Goal: Task Accomplishment & Management: Complete application form

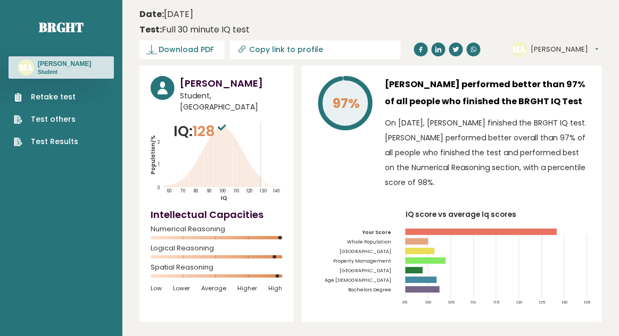
click at [86, 105] on div "Retake test Test others Test Results" at bounding box center [61, 113] width 105 height 69
click at [63, 102] on link "Retake test" at bounding box center [46, 97] width 64 height 11
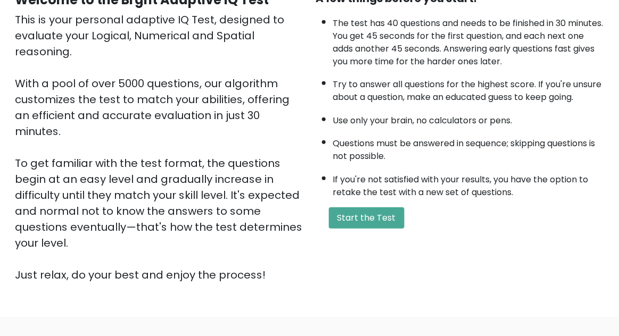
scroll to position [120, 0]
click at [376, 224] on button "Start the Test" at bounding box center [367, 217] width 76 height 21
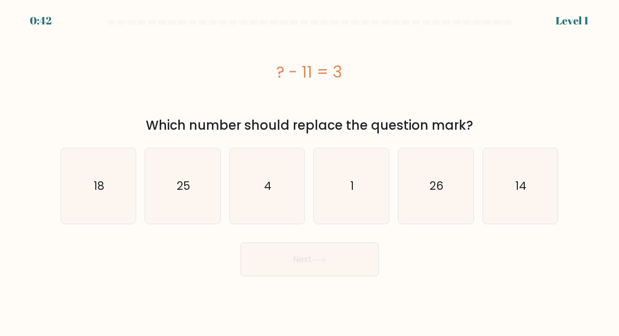
click at [96, 199] on icon "18" at bounding box center [98, 186] width 75 height 75
click at [310, 171] on input "a. 18" at bounding box center [310, 169] width 1 height 3
radio input "true"
click at [505, 187] on icon "14" at bounding box center [520, 186] width 75 height 75
click at [310, 171] on input "f. 14" at bounding box center [310, 169] width 1 height 3
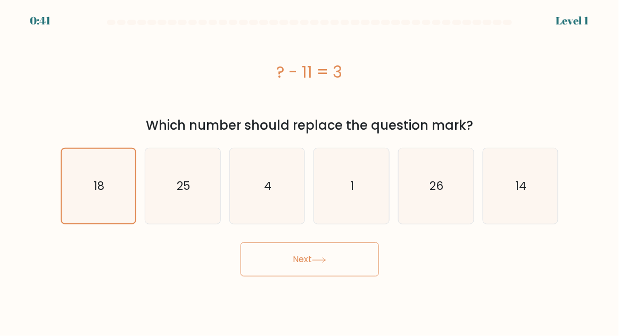
radio input "true"
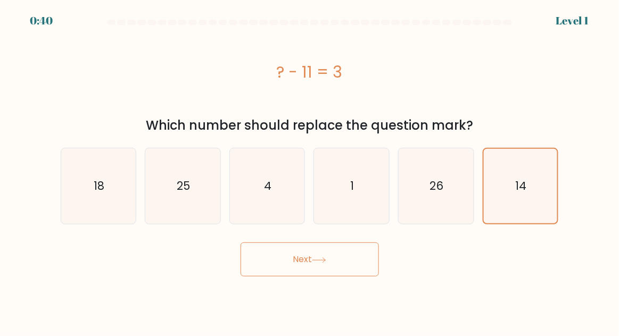
click at [350, 255] on button "Next" at bounding box center [310, 260] width 138 height 34
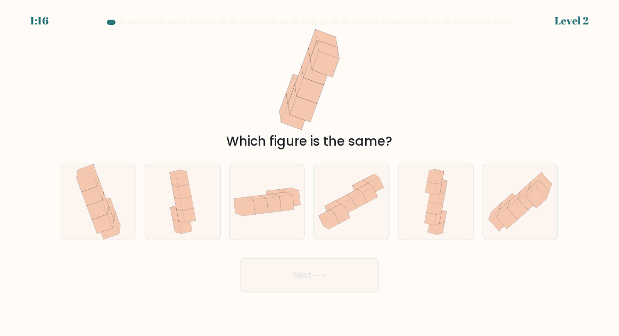
click at [552, 224] on icon at bounding box center [520, 201] width 75 height 65
click at [310, 171] on input "f." at bounding box center [310, 169] width 1 height 3
radio input "true"
click at [341, 293] on button "Next" at bounding box center [310, 276] width 138 height 34
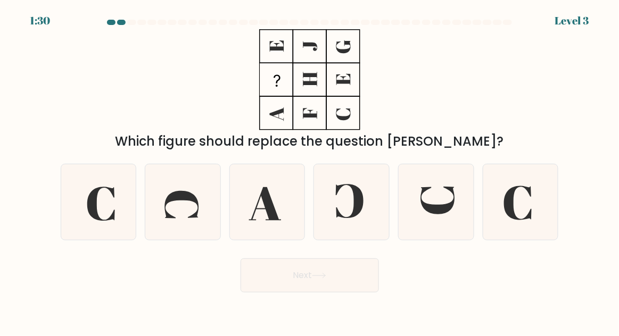
click at [440, 214] on icon at bounding box center [438, 201] width 34 height 28
click at [310, 171] on input "e." at bounding box center [310, 169] width 1 height 3
radio input "true"
click at [313, 288] on button "Next" at bounding box center [310, 276] width 138 height 34
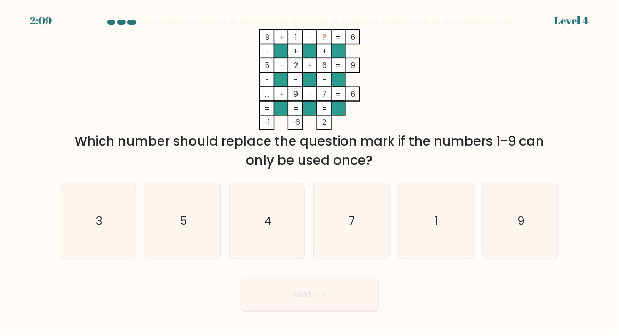
click at [90, 235] on icon "3" at bounding box center [98, 221] width 75 height 75
click at [310, 171] on input "a. 3" at bounding box center [310, 169] width 1 height 3
radio input "true"
click at [253, 312] on button "Next" at bounding box center [310, 295] width 138 height 34
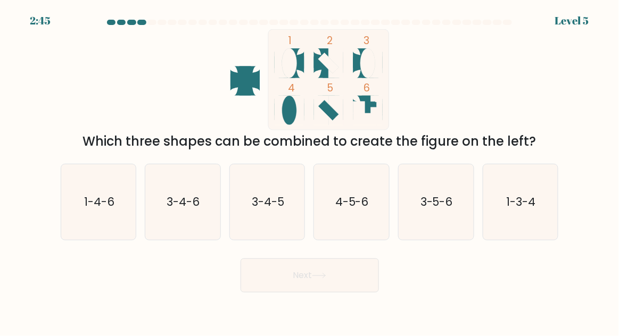
click at [100, 230] on icon "1-4-6" at bounding box center [98, 202] width 75 height 75
click at [310, 171] on input "a. 1-4-6" at bounding box center [310, 169] width 1 height 3
radio input "true"
click at [516, 210] on text "1-3-4" at bounding box center [521, 201] width 29 height 15
click at [310, 171] on input "f. 1-3-4" at bounding box center [310, 169] width 1 height 3
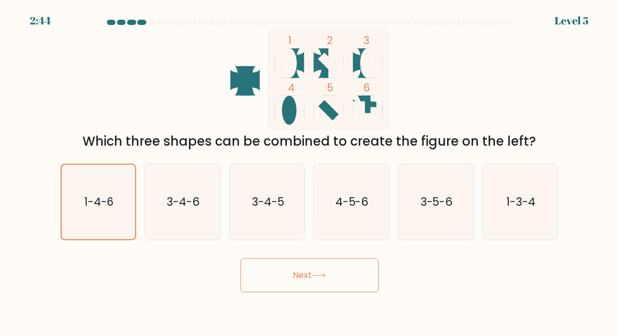
radio input "true"
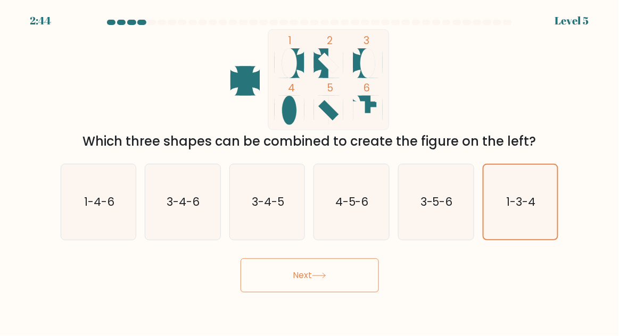
click at [358, 285] on button "Next" at bounding box center [310, 276] width 138 height 34
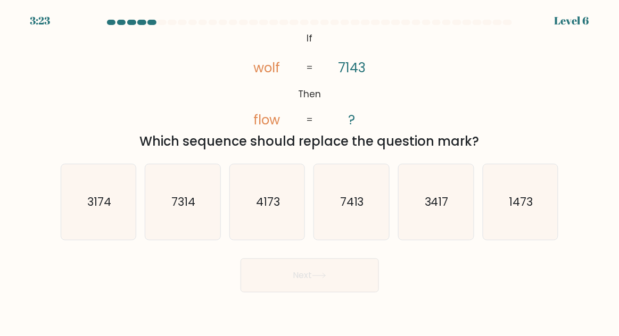
click at [90, 230] on icon "3174" at bounding box center [98, 202] width 75 height 75
click at [310, 171] on input "a. 3174" at bounding box center [310, 169] width 1 height 3
radio input "true"
click at [443, 230] on icon "3417" at bounding box center [436, 202] width 75 height 75
click at [310, 171] on input "e. 3417" at bounding box center [310, 169] width 1 height 3
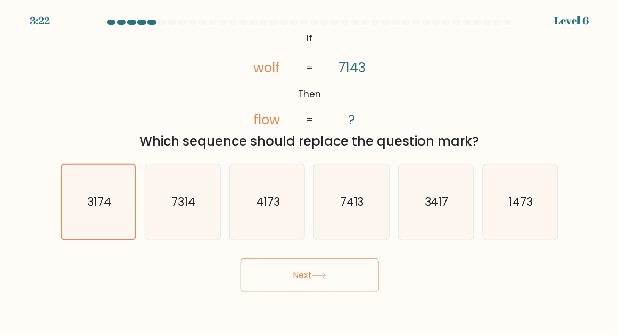
radio input "true"
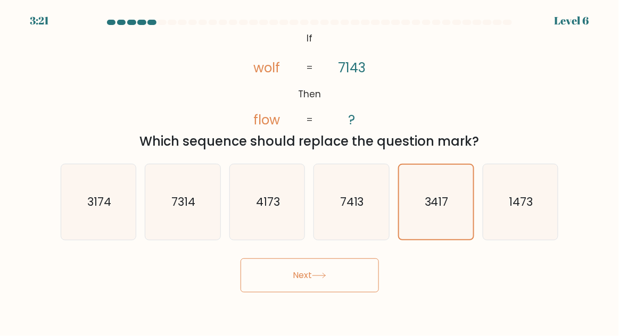
click at [337, 290] on button "Next" at bounding box center [310, 276] width 138 height 34
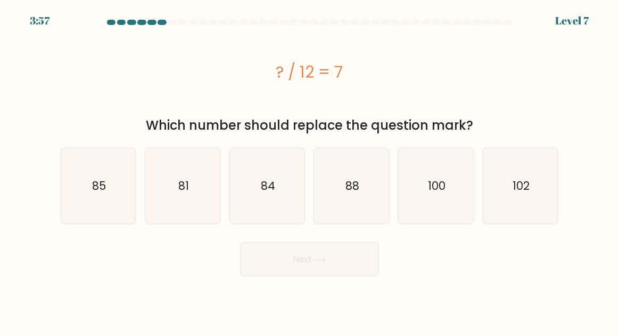
click at [282, 168] on icon "84" at bounding box center [267, 186] width 75 height 75
click at [310, 168] on input "c. 84" at bounding box center [310, 169] width 1 height 3
radio input "true"
click at [276, 270] on button "Next" at bounding box center [310, 260] width 138 height 34
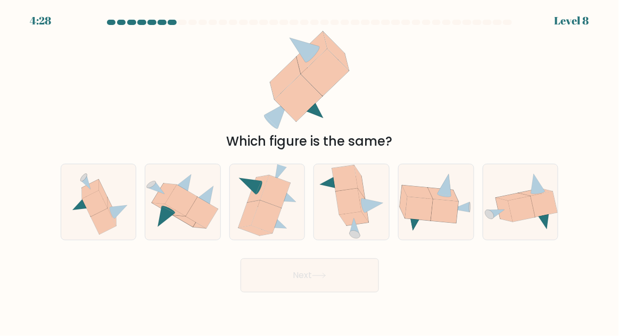
click at [96, 210] on icon at bounding box center [95, 204] width 26 height 26
click at [310, 171] on input "a." at bounding box center [310, 169] width 1 height 3
radio input "true"
click at [284, 293] on button "Next" at bounding box center [310, 276] width 138 height 34
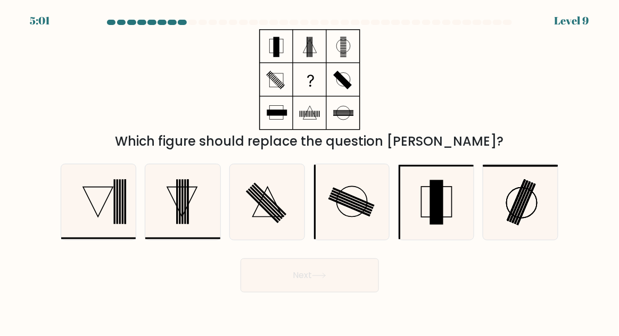
click at [365, 209] on rect at bounding box center [353, 199] width 42 height 19
click at [310, 171] on input "d." at bounding box center [310, 169] width 1 height 3
radio input "true"
click at [321, 279] on icon at bounding box center [319, 276] width 14 height 6
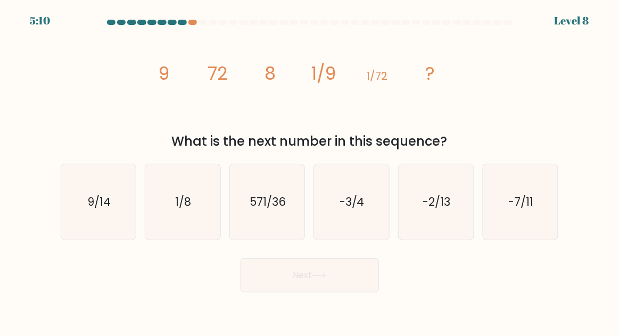
click at [195, 218] on icon "1/8" at bounding box center [182, 202] width 75 height 75
click at [310, 171] on input "b. 1/8" at bounding box center [310, 169] width 1 height 3
radio input "true"
click at [260, 293] on button "Next" at bounding box center [310, 276] width 138 height 34
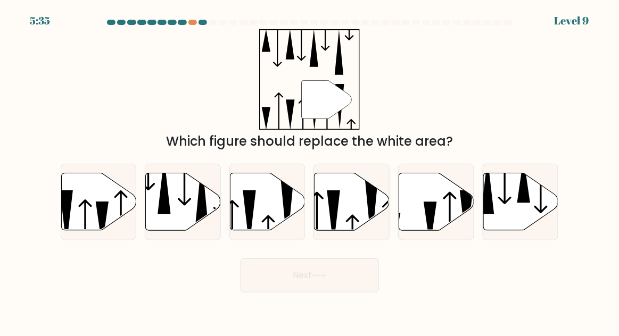
click at [262, 228] on icon at bounding box center [267, 201] width 75 height 57
click at [310, 171] on input "c." at bounding box center [310, 169] width 1 height 3
radio input "true"
click at [299, 288] on button "Next" at bounding box center [310, 276] width 138 height 34
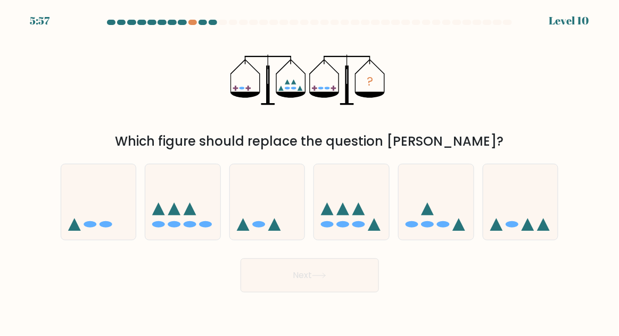
click at [365, 216] on icon at bounding box center [359, 209] width 13 height 13
click at [310, 171] on input "d." at bounding box center [310, 169] width 1 height 3
radio input "true"
click at [324, 288] on button "Next" at bounding box center [310, 276] width 138 height 34
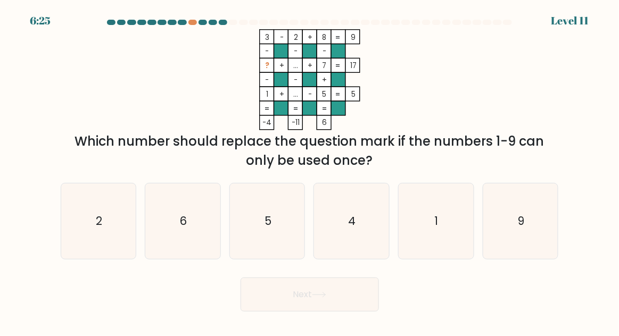
click at [183, 259] on icon "6" at bounding box center [182, 221] width 75 height 75
click at [310, 171] on input "b. 6" at bounding box center [310, 169] width 1 height 3
radio input "true"
click at [292, 308] on button "Next" at bounding box center [310, 295] width 138 height 34
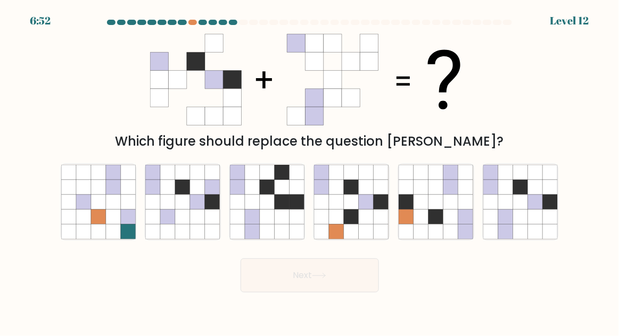
click at [503, 225] on icon at bounding box center [505, 217] width 15 height 15
click at [310, 171] on input "f." at bounding box center [310, 169] width 1 height 3
radio input "true"
click at [354, 292] on button "Next" at bounding box center [310, 276] width 138 height 34
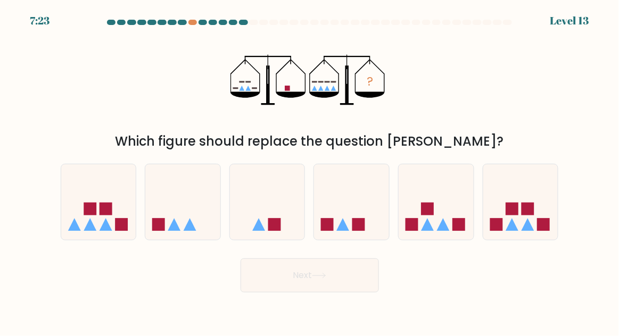
click at [194, 212] on icon at bounding box center [182, 202] width 75 height 62
click at [310, 171] on input "b." at bounding box center [310, 169] width 1 height 3
radio input "true"
click at [270, 293] on button "Next" at bounding box center [310, 276] width 138 height 34
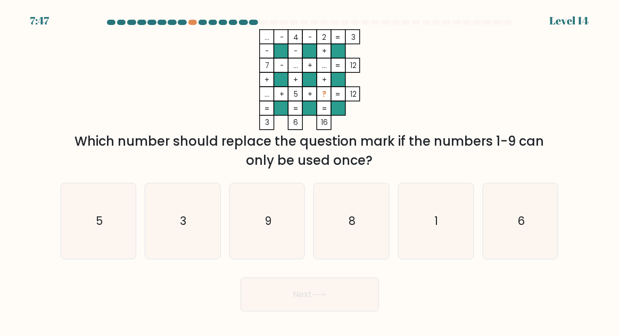
click at [179, 233] on icon "3" at bounding box center [182, 221] width 75 height 75
click at [310, 171] on input "b. 3" at bounding box center [310, 169] width 1 height 3
radio input "true"
click at [282, 312] on button "Next" at bounding box center [310, 295] width 138 height 34
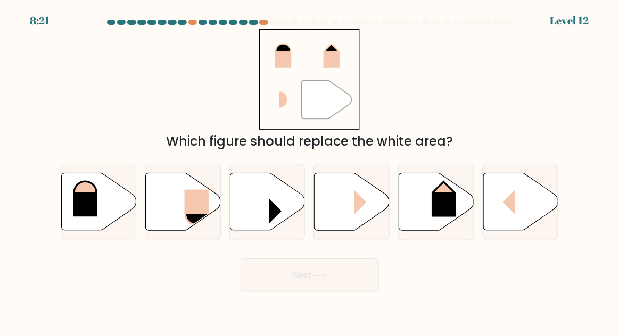
click at [354, 190] on icon at bounding box center [352, 201] width 75 height 57
click at [310, 171] on input "d." at bounding box center [310, 169] width 1 height 3
radio input "true"
click at [322, 278] on icon at bounding box center [318, 276] width 13 height 5
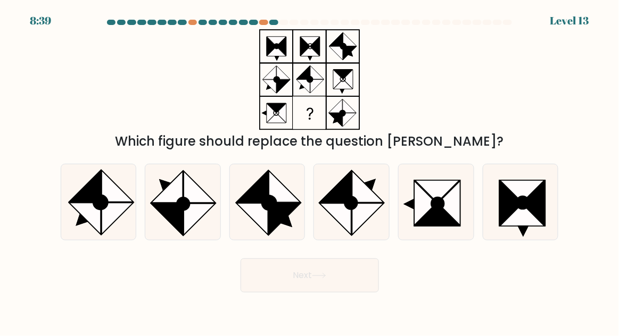
click at [448, 203] on icon at bounding box center [437, 191] width 45 height 22
click at [310, 171] on input "e." at bounding box center [310, 169] width 1 height 3
radio input "true"
click at [350, 292] on button "Next" at bounding box center [310, 276] width 138 height 34
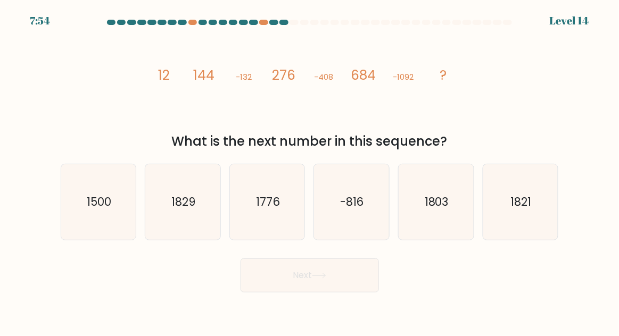
click at [278, 210] on text "1776" at bounding box center [268, 201] width 24 height 15
click at [310, 171] on input "c. 1776" at bounding box center [310, 169] width 1 height 3
radio input "true"
click at [278, 287] on button "Next" at bounding box center [310, 276] width 138 height 34
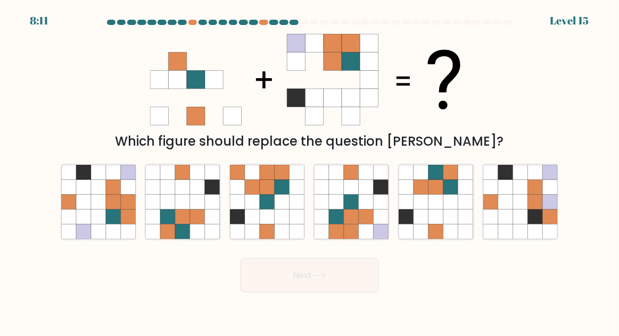
click at [373, 225] on icon at bounding box center [366, 217] width 15 height 15
click at [310, 171] on input "d." at bounding box center [310, 169] width 1 height 3
radio input "true"
click at [336, 283] on button "Next" at bounding box center [310, 276] width 138 height 34
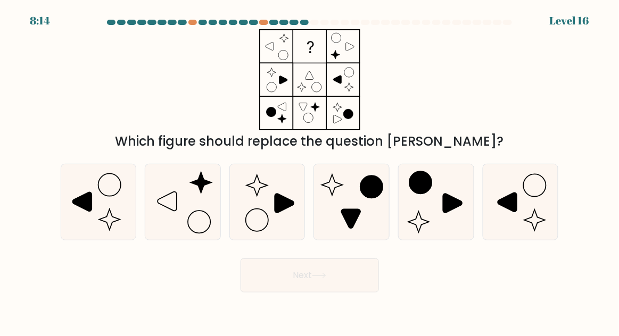
click at [354, 219] on icon at bounding box center [351, 202] width 75 height 75
click at [310, 171] on input "d." at bounding box center [310, 169] width 1 height 3
radio input "true"
click at [327, 293] on button "Next" at bounding box center [310, 276] width 138 height 34
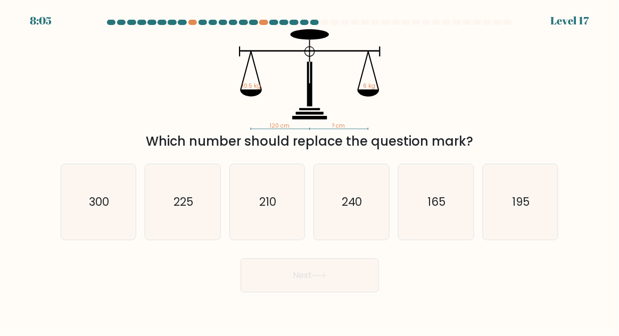
click at [184, 240] on icon "225" at bounding box center [182, 202] width 75 height 75
click at [310, 171] on input "b. 225" at bounding box center [310, 169] width 1 height 3
radio input "true"
click at [277, 285] on button "Next" at bounding box center [310, 276] width 138 height 34
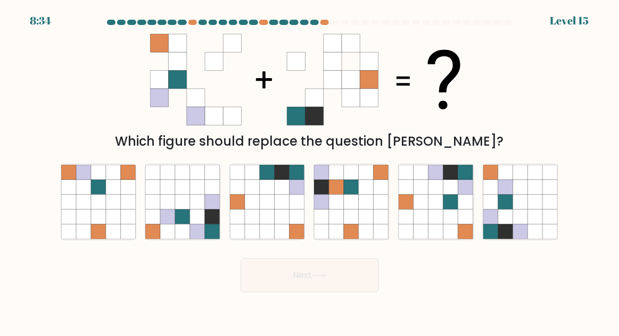
click at [453, 210] on icon at bounding box center [450, 202] width 15 height 15
click at [310, 171] on input "e." at bounding box center [310, 169] width 1 height 3
radio input "true"
click at [325, 279] on icon at bounding box center [319, 276] width 14 height 6
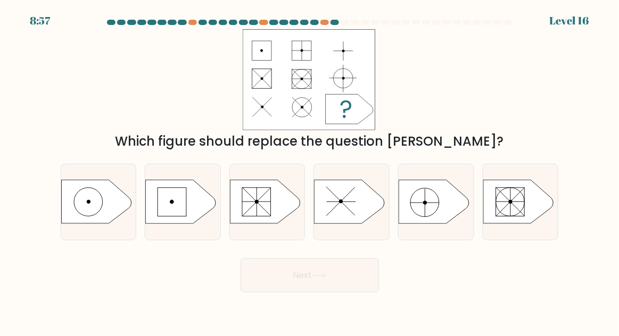
click at [94, 203] on icon at bounding box center [96, 202] width 70 height 44
click at [310, 171] on input "a." at bounding box center [310, 169] width 1 height 3
radio input "true"
click at [299, 293] on button "Next" at bounding box center [310, 276] width 138 height 34
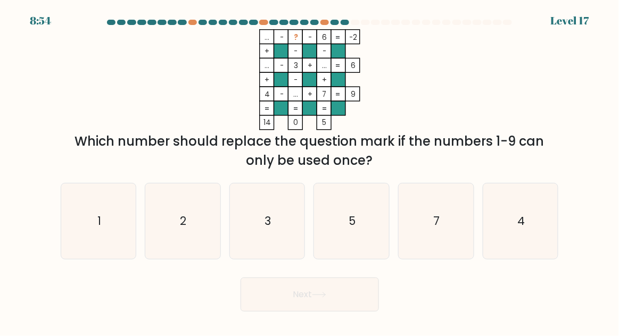
click at [351, 229] on text "5" at bounding box center [352, 220] width 7 height 15
click at [310, 171] on input "d. 5" at bounding box center [310, 169] width 1 height 3
radio input "true"
click at [322, 312] on button "Next" at bounding box center [310, 295] width 138 height 34
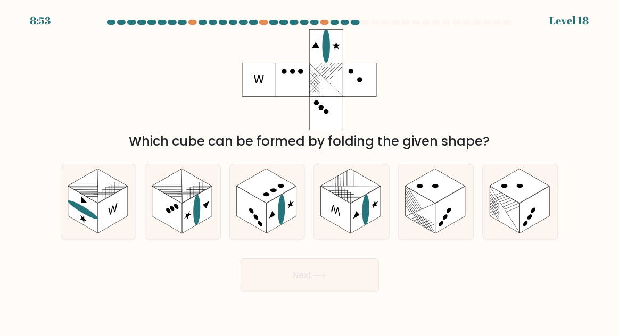
click at [451, 234] on rect at bounding box center [450, 209] width 30 height 47
click at [310, 171] on input "e." at bounding box center [310, 169] width 1 height 3
radio input "true"
click at [361, 293] on button "Next" at bounding box center [310, 276] width 138 height 34
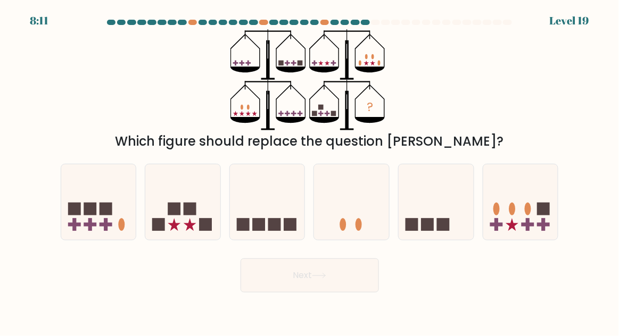
click at [201, 232] on icon at bounding box center [182, 202] width 75 height 62
click at [310, 171] on input "b." at bounding box center [310, 169] width 1 height 3
radio input "true"
click at [271, 293] on button "Next" at bounding box center [310, 276] width 138 height 34
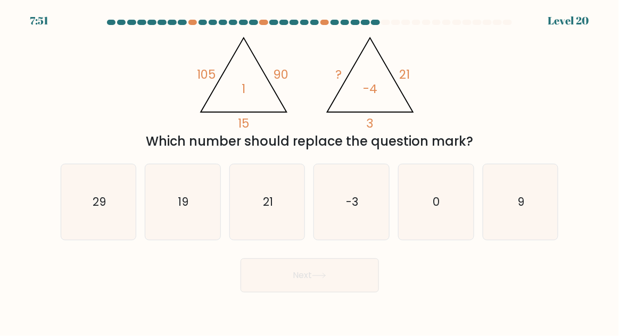
click at [369, 236] on icon "-3" at bounding box center [351, 202] width 75 height 75
click at [310, 171] on input "d. -3" at bounding box center [310, 169] width 1 height 3
radio input "true"
click at [277, 285] on button "Next" at bounding box center [310, 276] width 138 height 34
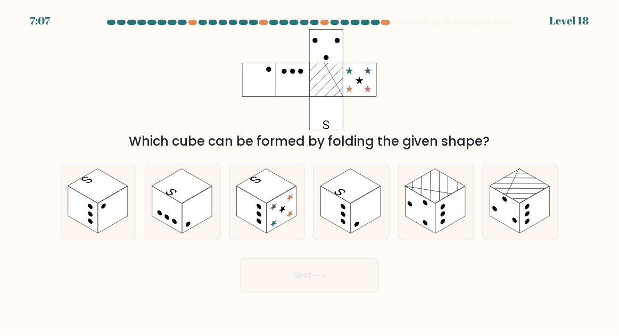
click at [530, 222] on rect at bounding box center [535, 209] width 30 height 47
click at [310, 171] on input "f." at bounding box center [310, 169] width 1 height 3
radio input "true"
click at [370, 288] on button "Next" at bounding box center [310, 276] width 138 height 34
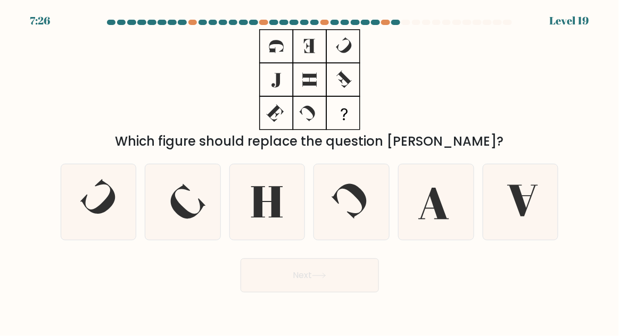
click at [433, 216] on icon at bounding box center [434, 204] width 31 height 32
click at [310, 171] on input "e." at bounding box center [310, 169] width 1 height 3
radio input "true"
click at [353, 290] on button "Next" at bounding box center [310, 276] width 138 height 34
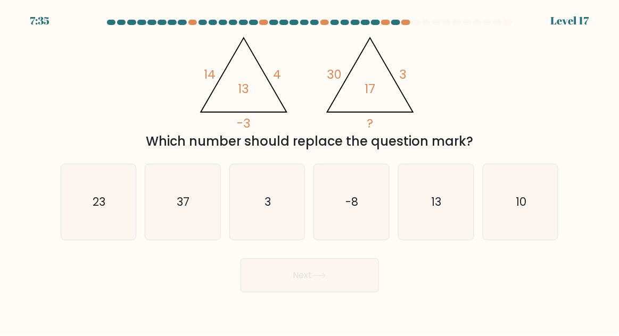
click at [534, 227] on icon "10" at bounding box center [520, 202] width 75 height 75
click at [310, 171] on input "f. 10" at bounding box center [310, 169] width 1 height 3
radio input "true"
click at [347, 293] on button "Next" at bounding box center [310, 276] width 138 height 34
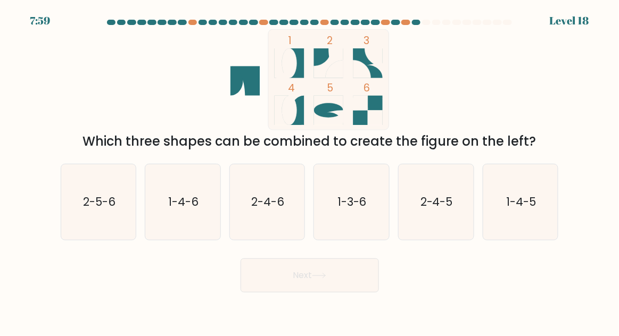
click at [538, 217] on icon "1-4-5" at bounding box center [520, 202] width 75 height 75
click at [310, 171] on input "f. 1-4-5" at bounding box center [310, 169] width 1 height 3
radio input "true"
click at [456, 233] on icon "2-4-5" at bounding box center [436, 202] width 75 height 75
click at [310, 171] on input "e. 2-4-5" at bounding box center [310, 169] width 1 height 3
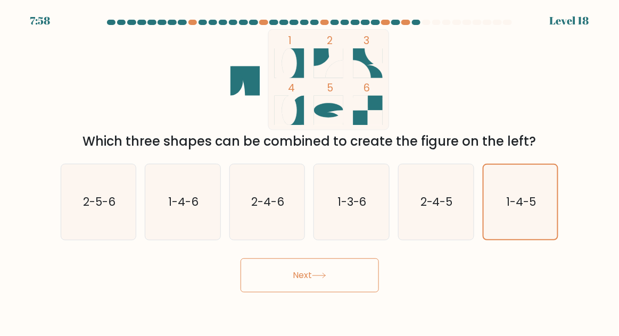
radio input "true"
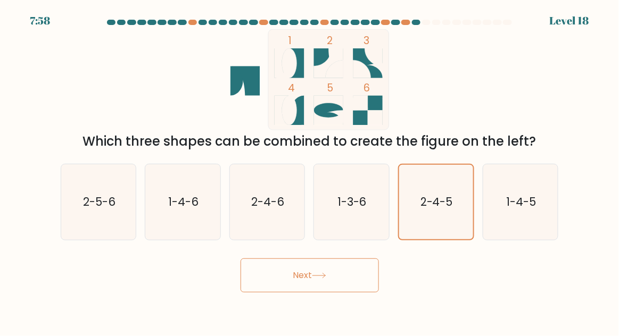
click at [352, 291] on button "Next" at bounding box center [310, 276] width 138 height 34
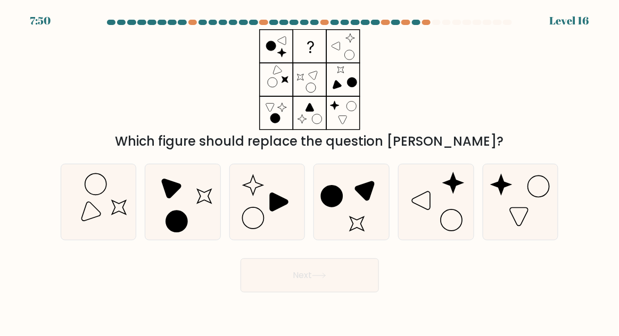
click at [270, 211] on icon at bounding box center [279, 202] width 18 height 18
click at [310, 171] on input "c." at bounding box center [310, 169] width 1 height 3
radio input "true"
click at [349, 293] on button "Next" at bounding box center [310, 276] width 138 height 34
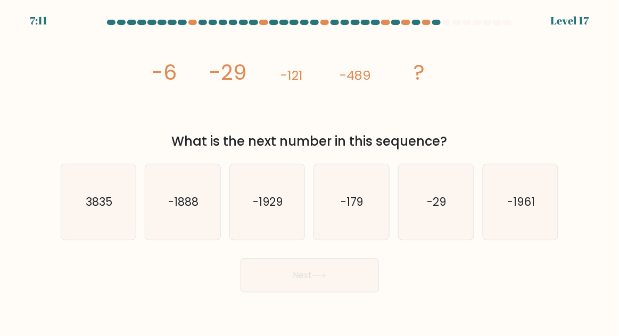
click at [269, 238] on icon "-1929" at bounding box center [267, 202] width 75 height 75
click at [310, 171] on input "c. -1929" at bounding box center [310, 169] width 1 height 3
radio input "true"
click at [304, 292] on button "Next" at bounding box center [310, 276] width 138 height 34
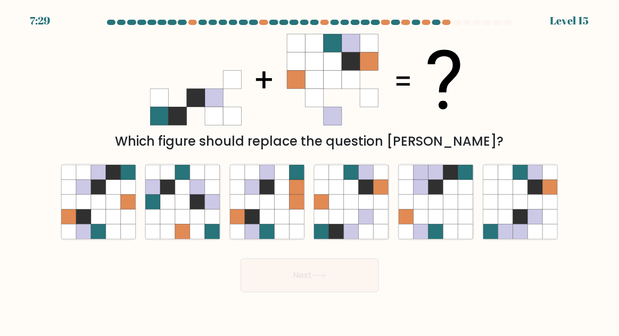
click at [109, 210] on icon at bounding box center [113, 202] width 15 height 15
click at [310, 171] on input "a." at bounding box center [310, 169] width 1 height 3
radio input "true"
click at [281, 293] on button "Next" at bounding box center [310, 276] width 138 height 34
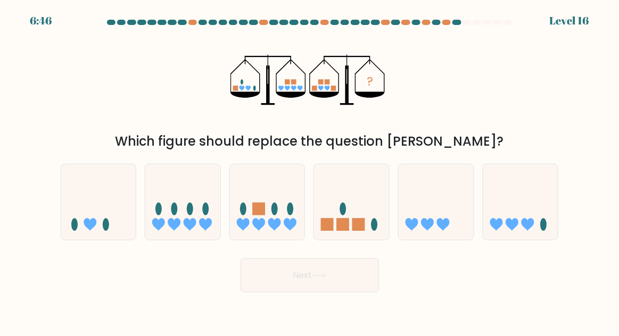
click at [352, 234] on icon at bounding box center [351, 202] width 75 height 62
click at [310, 171] on input "d." at bounding box center [310, 169] width 1 height 3
radio input "true"
click at [312, 286] on button "Next" at bounding box center [310, 276] width 138 height 34
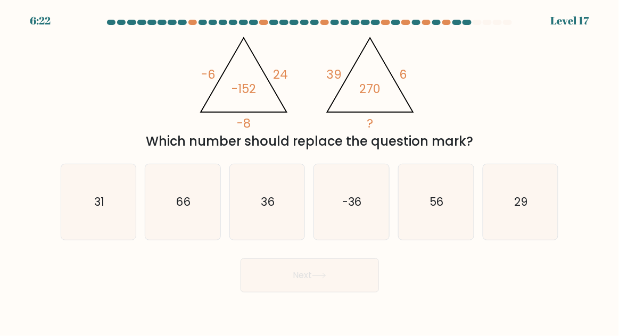
click at [276, 223] on icon "36" at bounding box center [267, 202] width 75 height 75
click at [310, 171] on input "c. 36" at bounding box center [310, 169] width 1 height 3
radio input "true"
click at [299, 290] on button "Next" at bounding box center [310, 276] width 138 height 34
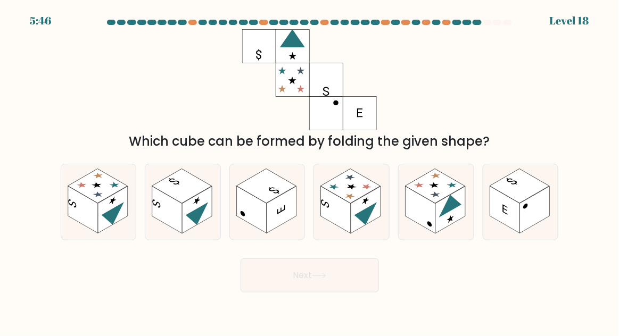
click at [92, 196] on rect at bounding box center [98, 186] width 60 height 35
click at [310, 171] on input "a." at bounding box center [310, 169] width 1 height 3
radio input "true"
click at [292, 286] on button "Next" at bounding box center [310, 276] width 138 height 34
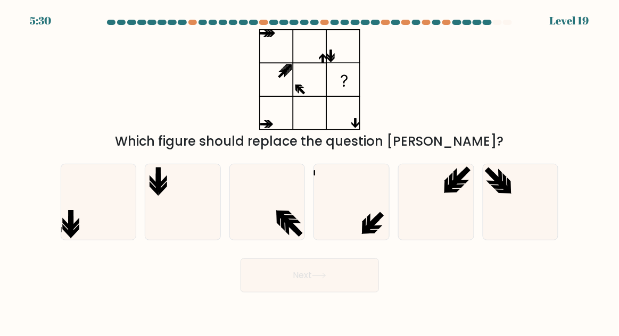
click at [454, 219] on icon at bounding box center [436, 202] width 75 height 75
click at [310, 171] on input "e." at bounding box center [310, 169] width 1 height 3
radio input "true"
click at [424, 213] on icon at bounding box center [436, 203] width 74 height 74
click at [310, 171] on input "e." at bounding box center [310, 169] width 1 height 3
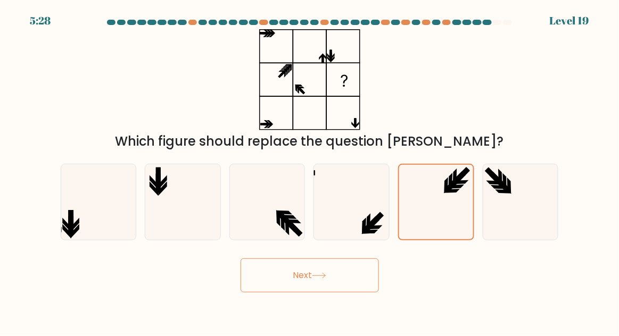
click at [379, 228] on icon at bounding box center [351, 202] width 75 height 75
click at [310, 171] on input "d." at bounding box center [310, 169] width 1 height 3
radio input "true"
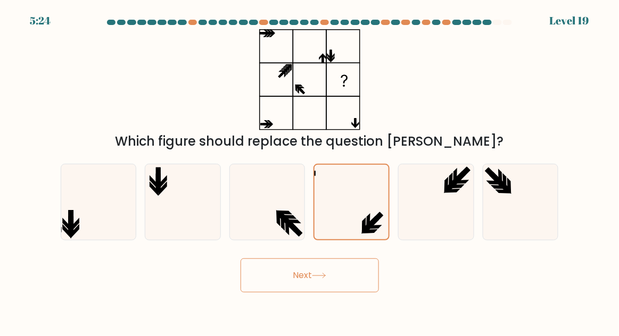
click at [368, 292] on button "Next" at bounding box center [310, 276] width 138 height 34
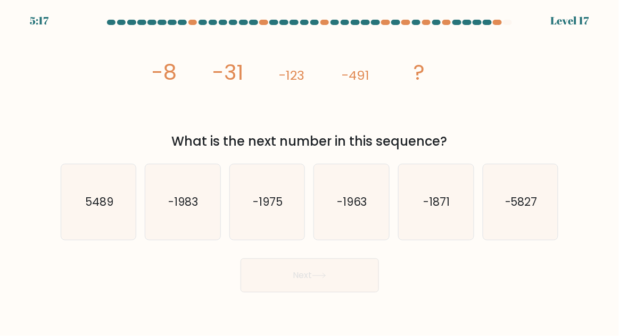
click at [201, 222] on icon "-1983" at bounding box center [182, 202] width 75 height 75
click at [310, 171] on input "b. -1983" at bounding box center [310, 169] width 1 height 3
radio input "true"
click at [269, 282] on button "Next" at bounding box center [310, 276] width 138 height 34
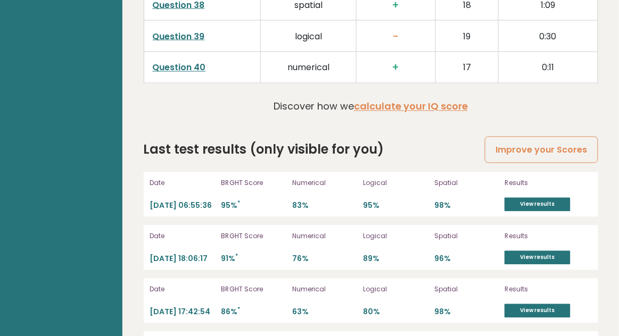
scroll to position [2343, 0]
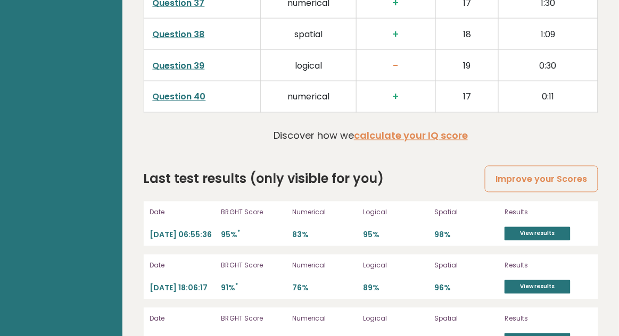
click at [354, 271] on p "Numerical" at bounding box center [324, 266] width 65 height 10
click at [527, 241] on link "View results" at bounding box center [538, 234] width 66 height 14
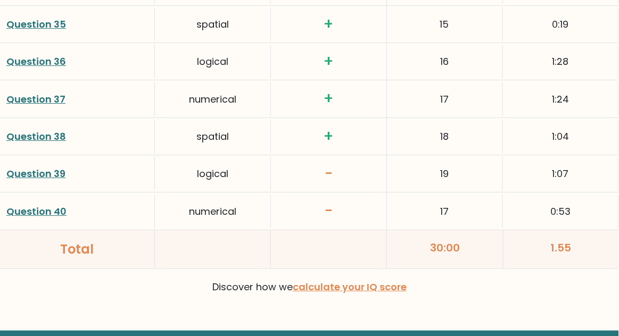
scroll to position [2809, 0]
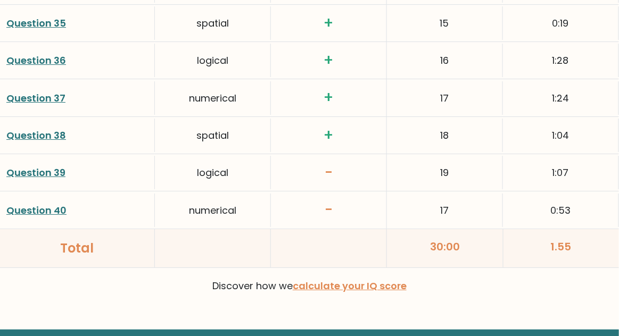
click at [45, 204] on link "Question 40" at bounding box center [36, 210] width 60 height 13
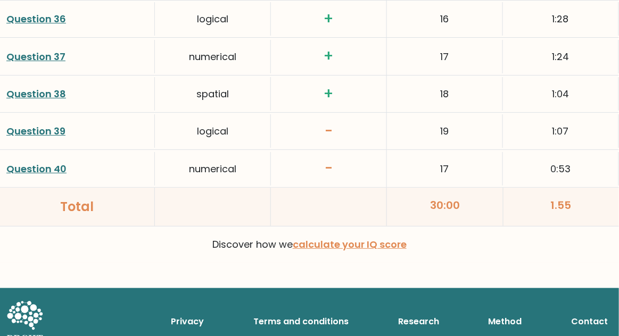
scroll to position [2840, 0]
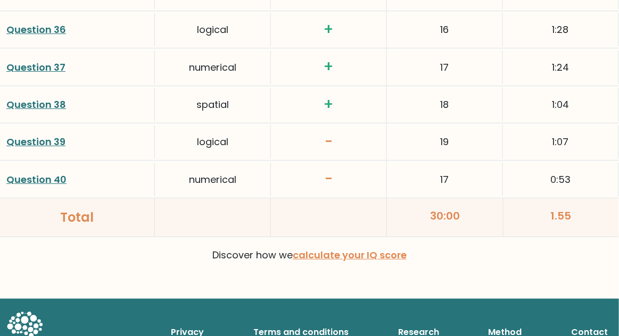
click at [57, 140] on link "Question 39" at bounding box center [35, 141] width 59 height 13
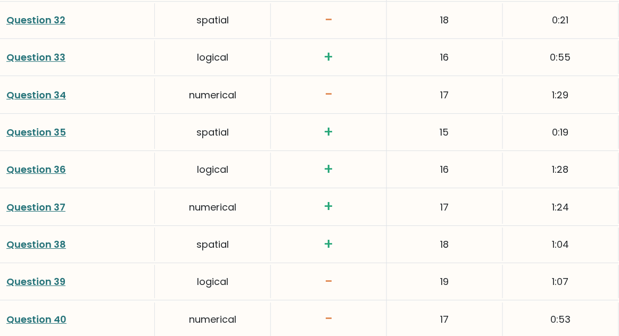
scroll to position [2682, 0]
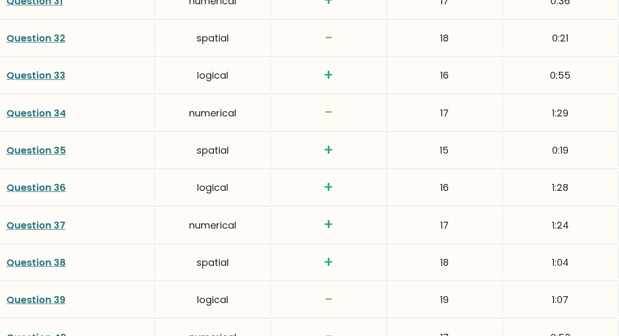
click at [40, 109] on link "Question 34" at bounding box center [36, 112] width 60 height 13
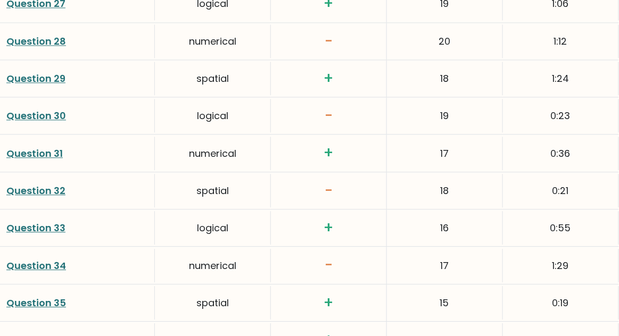
scroll to position [2463, 0]
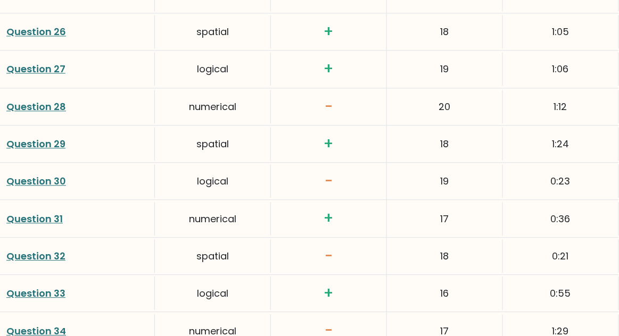
click at [36, 101] on link "Question 28" at bounding box center [36, 106] width 60 height 13
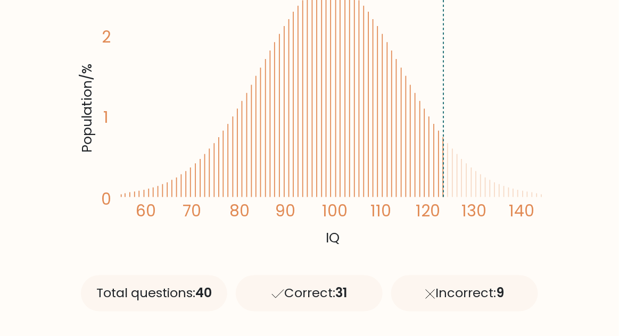
scroll to position [0, 0]
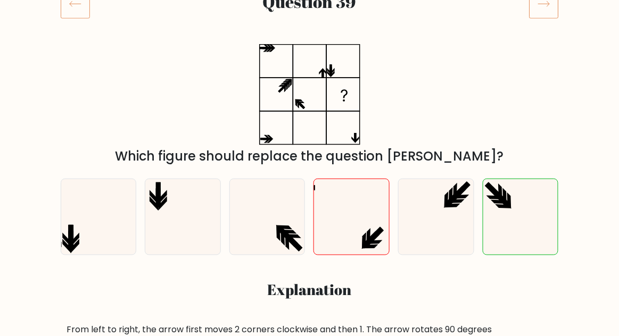
scroll to position [156, 0]
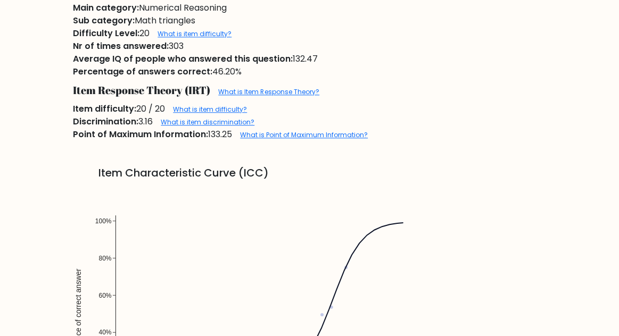
scroll to position [789, 0]
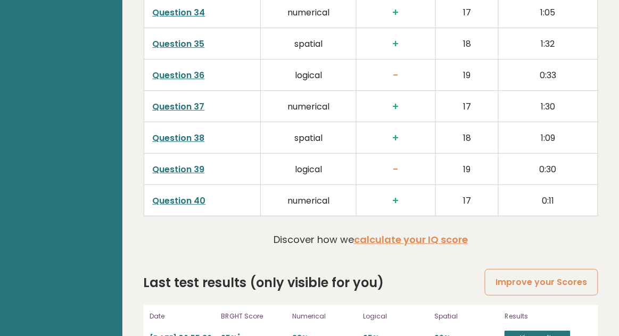
scroll to position [2339, 0]
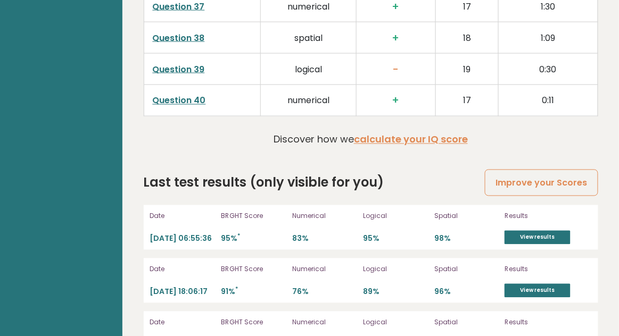
click at [555, 245] on link "View results" at bounding box center [538, 238] width 66 height 14
click at [560, 245] on link "View results" at bounding box center [538, 238] width 66 height 14
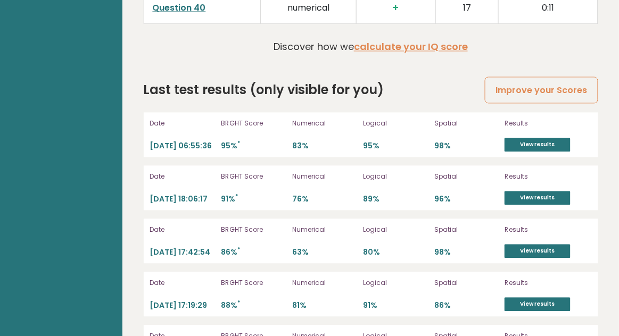
scroll to position [2430, 0]
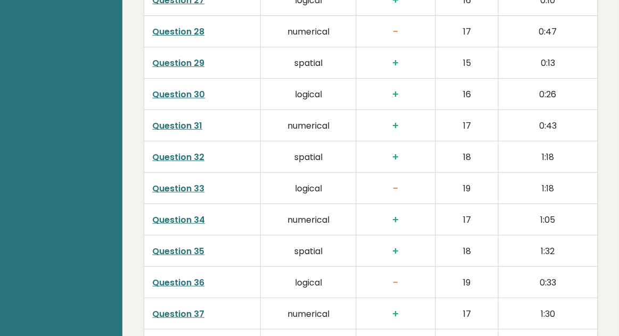
click at [353, 204] on td "logical" at bounding box center [309, 188] width 96 height 31
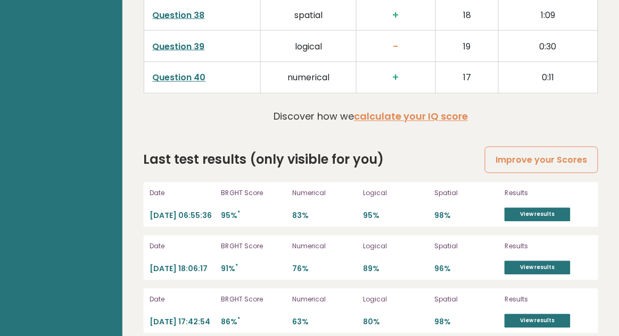
scroll to position [2361, 0]
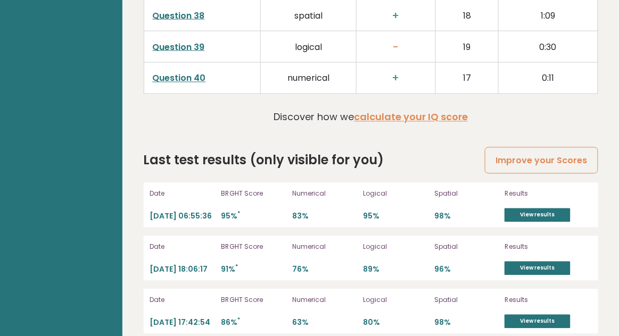
click at [532, 222] on link "View results" at bounding box center [538, 216] width 66 height 14
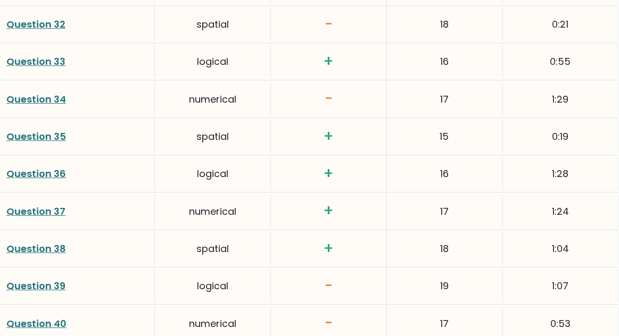
scroll to position [2809, 0]
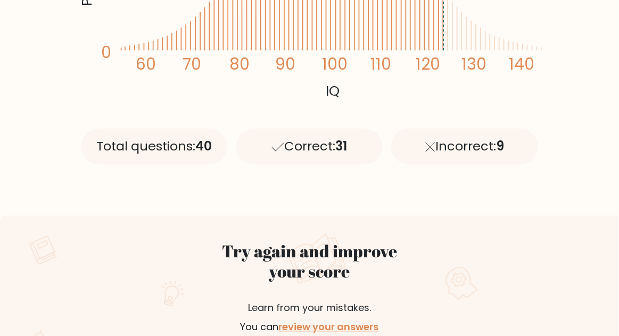
click at [360, 324] on link "review your answers" at bounding box center [329, 327] width 100 height 13
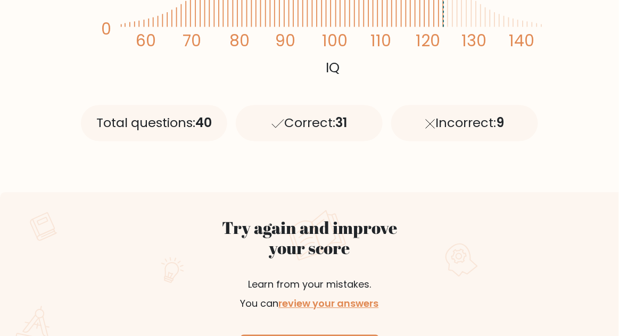
scroll to position [0, 0]
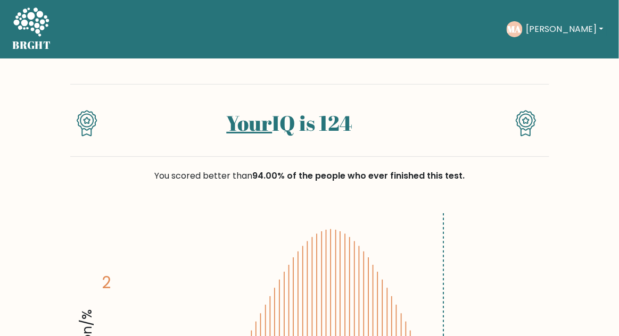
click at [525, 131] on icon at bounding box center [526, 123] width 21 height 27
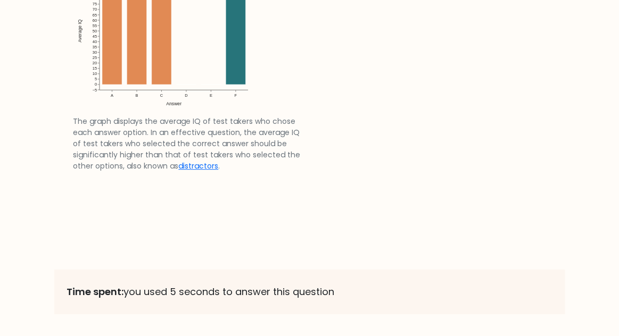
scroll to position [1638, 0]
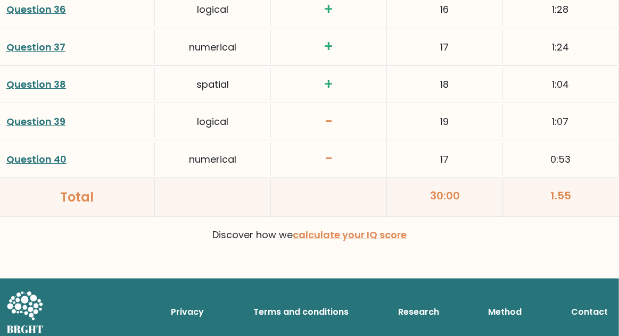
click at [377, 232] on link "calculate your IQ score" at bounding box center [350, 234] width 114 height 13
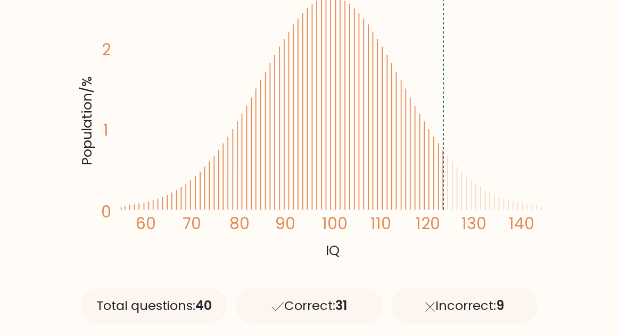
scroll to position [233, 0]
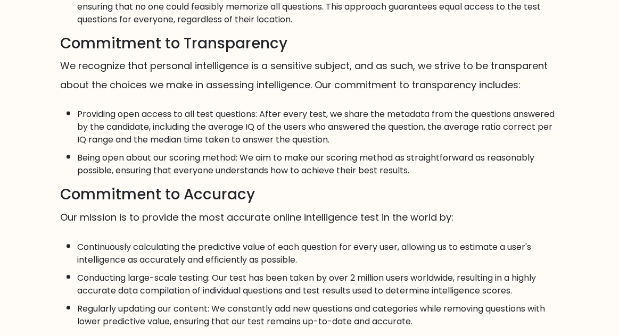
scroll to position [538, 0]
